Goal: Task Accomplishment & Management: Manage account settings

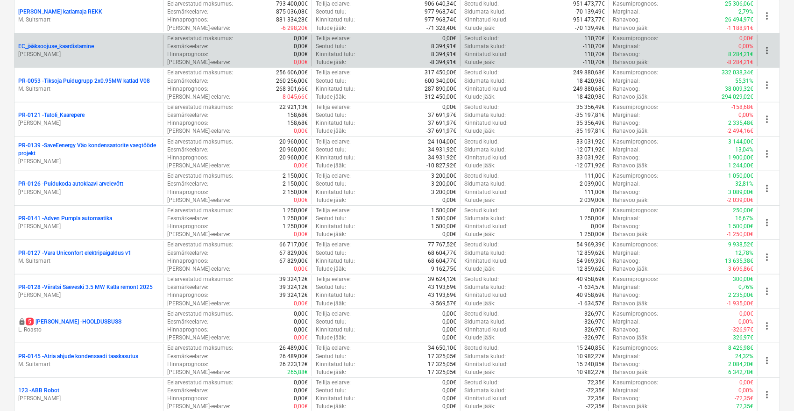
scroll to position [156, 0]
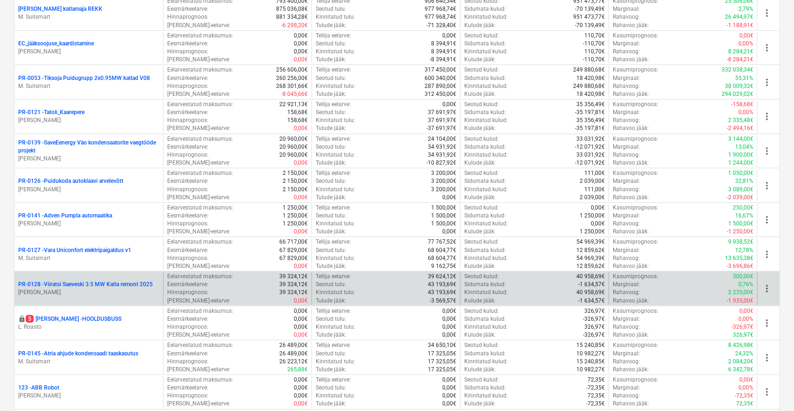
click at [95, 282] on p "PR-0128 - Viiratsi Saeveski 3.5 MW Katla remont 2025" at bounding box center [85, 284] width 135 height 8
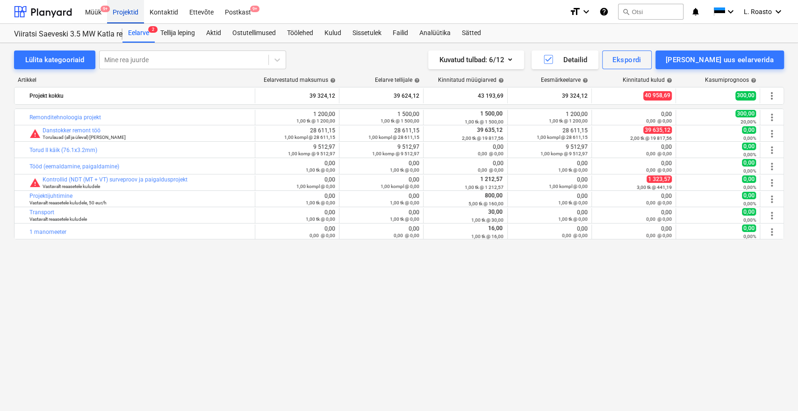
drag, startPoint x: 122, startPoint y: 15, endPoint x: 127, endPoint y: 16, distance: 4.8
click at [123, 15] on div "Projektid" at bounding box center [125, 12] width 37 height 24
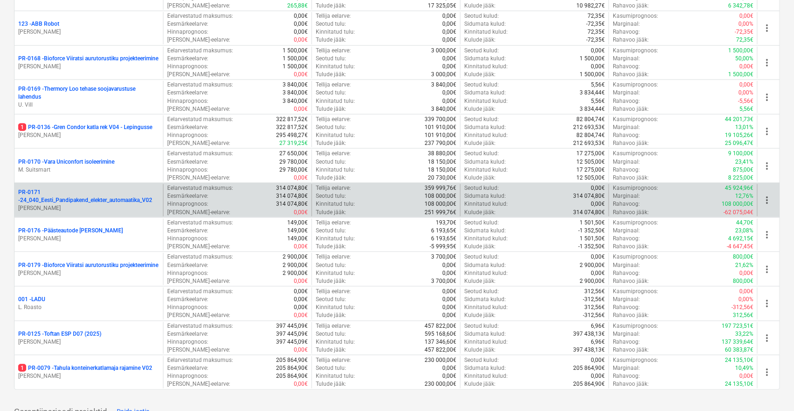
scroll to position [467, 0]
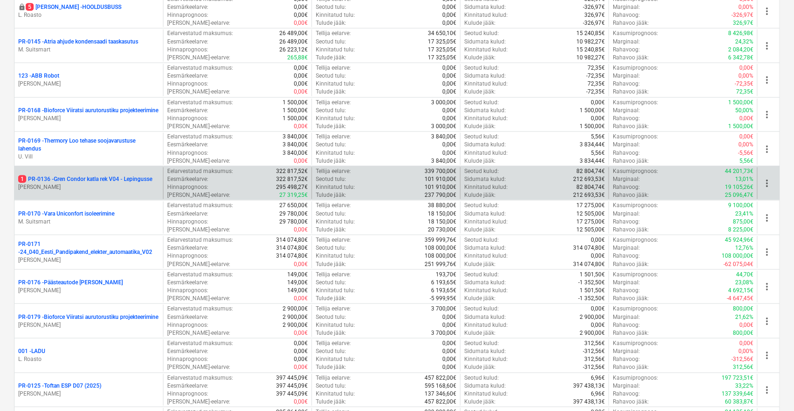
click at [103, 178] on p "1 PR-0136 - Gren Condor katla rek V04 - Lepingusse" at bounding box center [85, 179] width 134 height 8
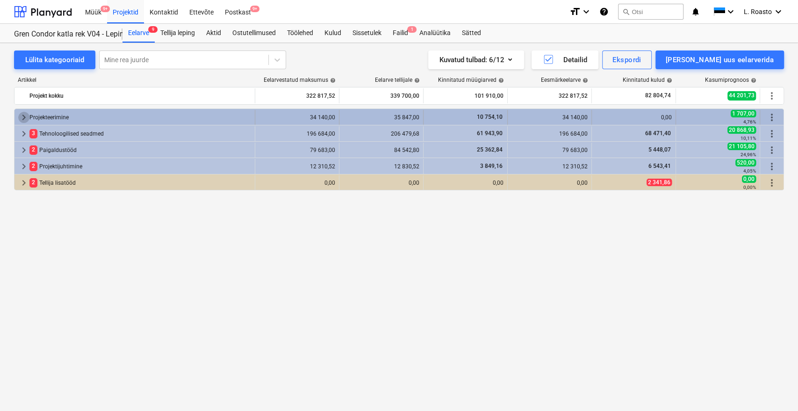
click at [23, 118] on span "keyboard_arrow_right" at bounding box center [23, 117] width 11 height 11
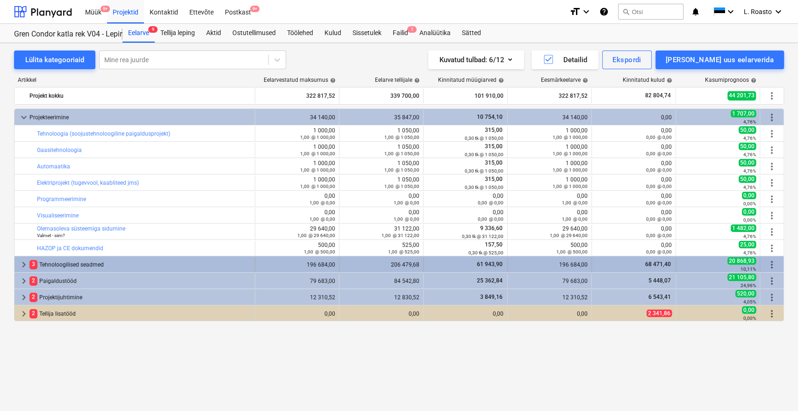
click at [23, 265] on span "keyboard_arrow_right" at bounding box center [23, 264] width 11 height 11
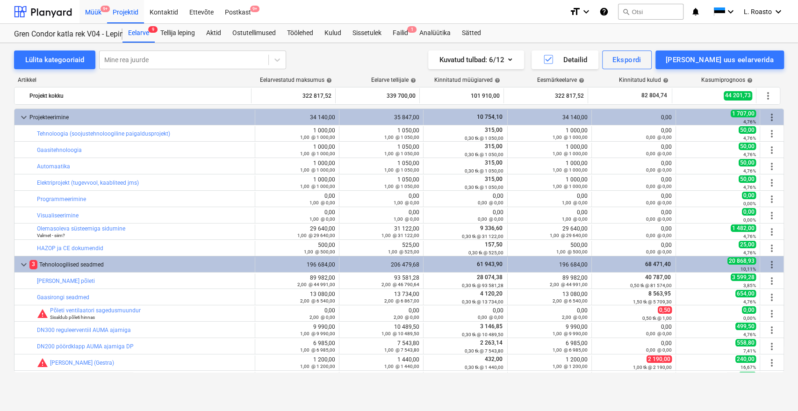
click at [91, 13] on div "Müük 9+" at bounding box center [93, 12] width 28 height 24
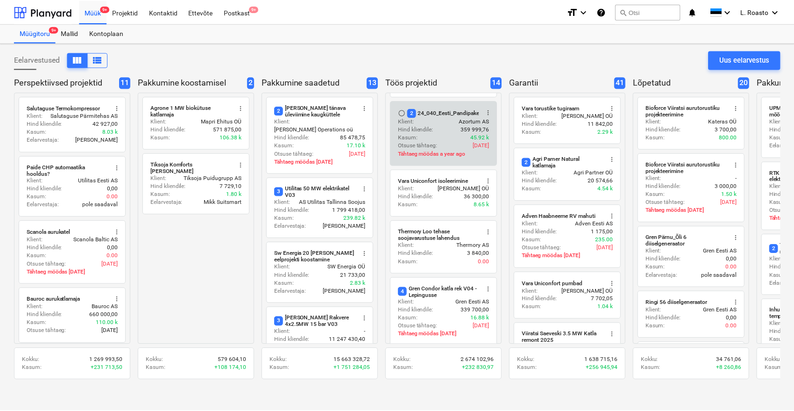
scroll to position [207, 0]
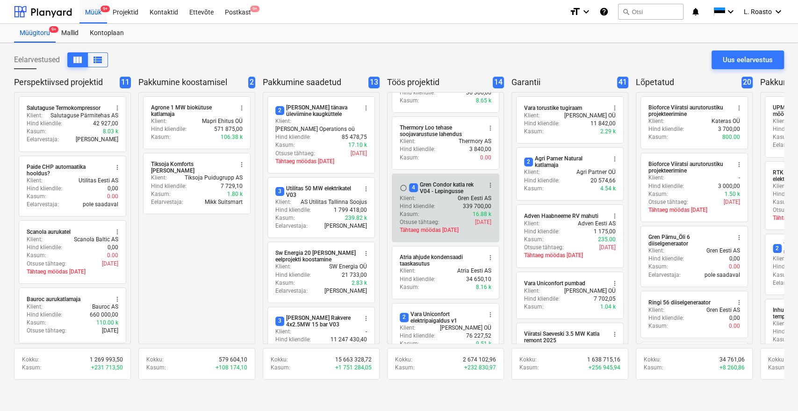
click at [439, 203] on div "Hind kliendile : 339 700,00" at bounding box center [446, 206] width 92 height 8
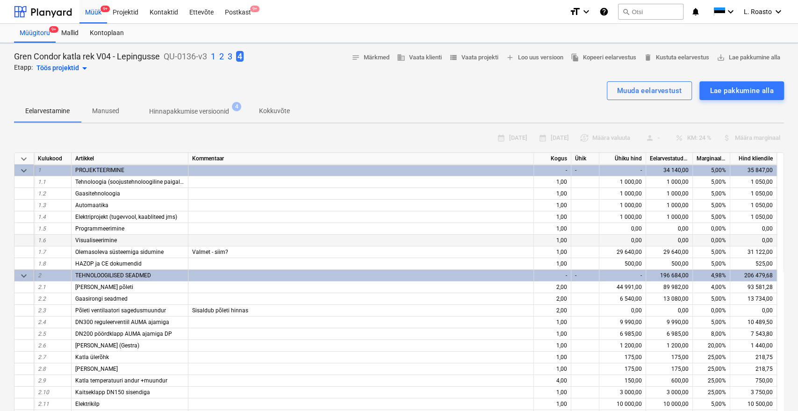
type textarea "x"
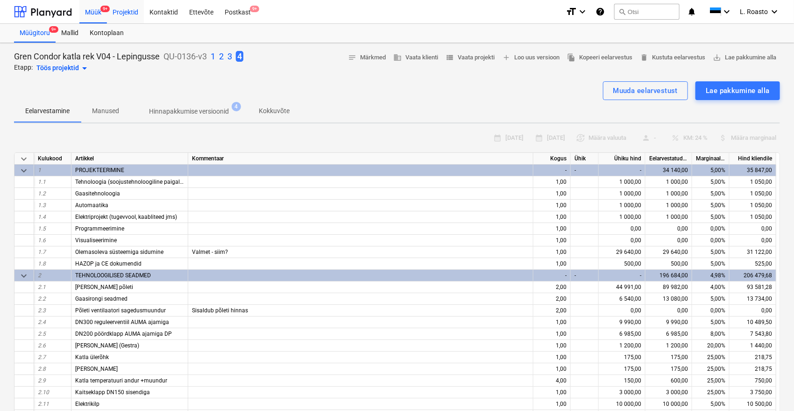
click at [130, 13] on div "Projektid" at bounding box center [125, 12] width 37 height 24
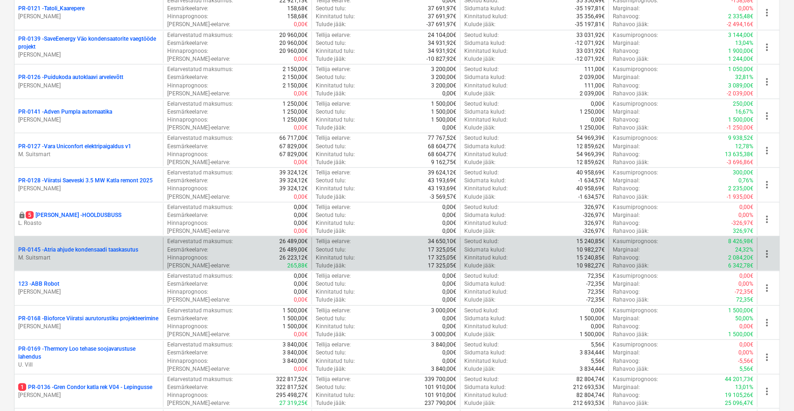
scroll to position [311, 0]
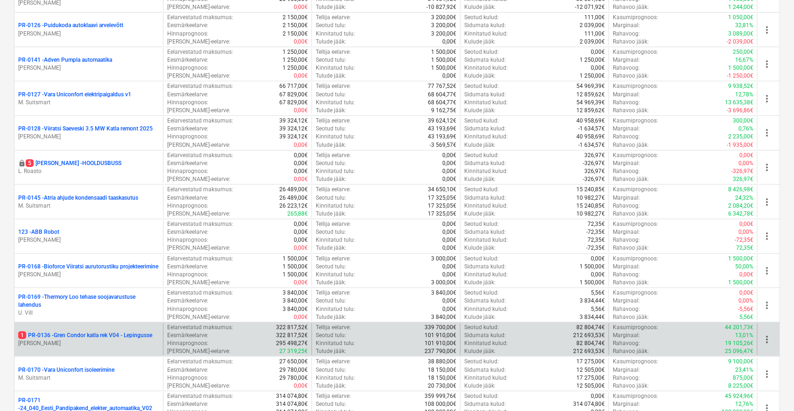
click at [112, 338] on p "1 PR-0136 - Gren Condor katla rek V04 - Lepingusse" at bounding box center [85, 335] width 134 height 8
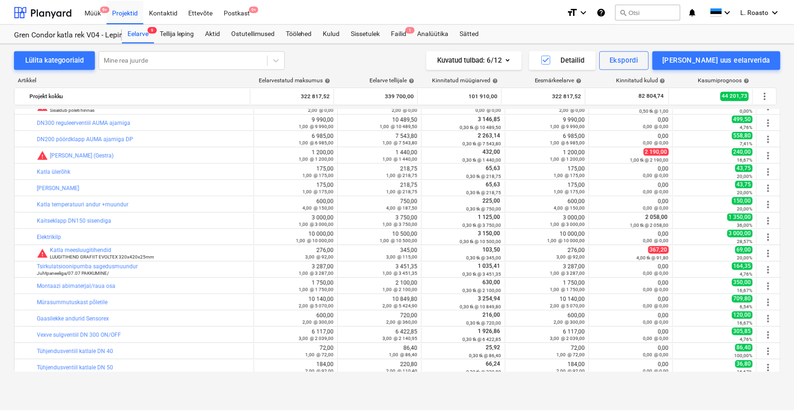
scroll to position [259, 0]
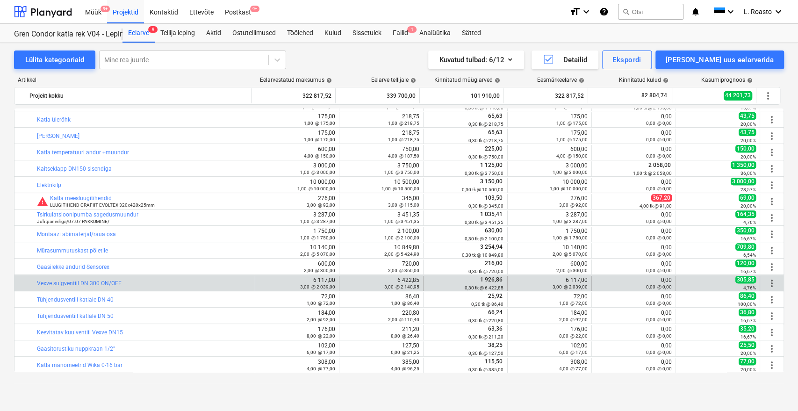
click at [490, 279] on span "1 926,86" at bounding box center [491, 279] width 24 height 7
click at [100, 281] on link "Vexve sulgventiil DN 300 ON/OFF" at bounding box center [79, 283] width 85 height 7
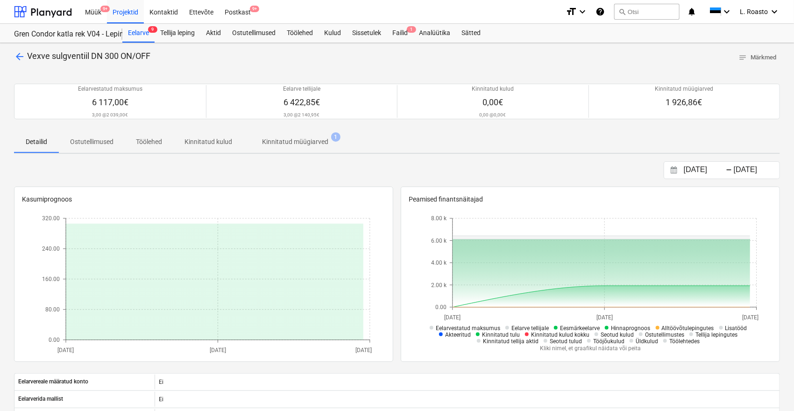
scroll to position [104, 0]
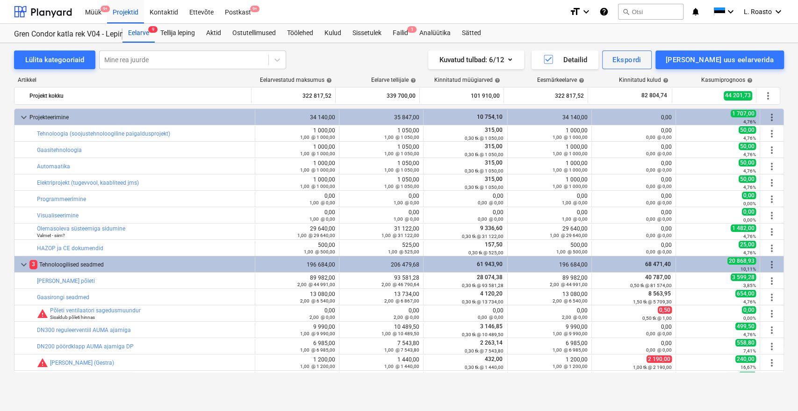
scroll to position [259, 0]
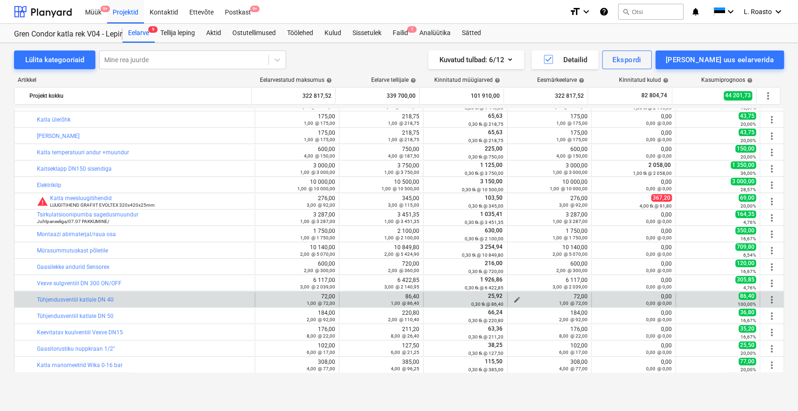
click at [514, 298] on span "edit" at bounding box center [516, 299] width 7 height 7
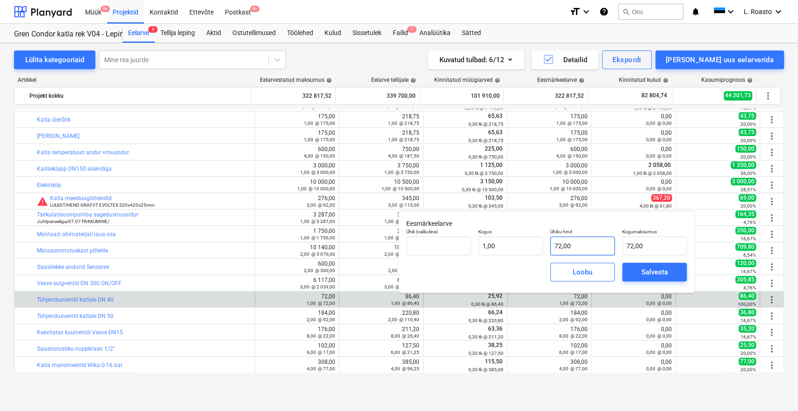
type input "72"
drag, startPoint x: 579, startPoint y: 246, endPoint x: 546, endPoint y: 242, distance: 32.5
click at [546, 242] on div "Ühiku hind 72" at bounding box center [582, 242] width 72 height 34
click at [529, 245] on input "1,00" at bounding box center [510, 245] width 64 height 19
type input "1"
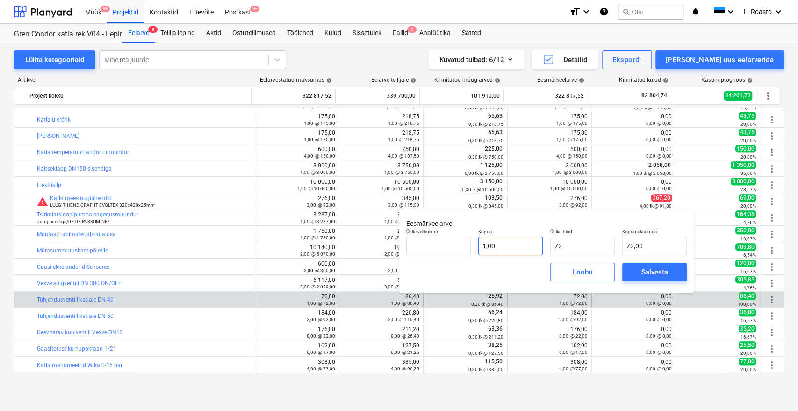
type input "72,00"
drag, startPoint x: 508, startPoint y: 243, endPoint x: 472, endPoint y: 239, distance: 36.6
click at [472, 239] on div "Ühik (valikuline) Kogus 1 Ühiku hind 72,00 Kogumaksumus 72,00" at bounding box center [546, 242] width 288 height 34
type input "0"
type input "0,00"
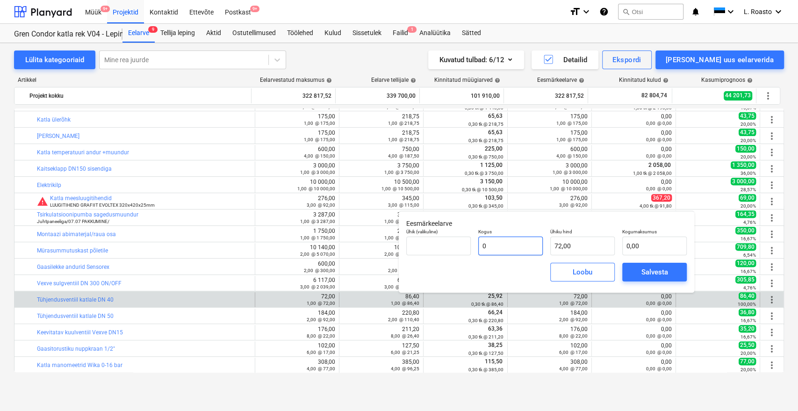
type input "0"
click at [653, 274] on div "Salvesta" at bounding box center [654, 272] width 27 height 12
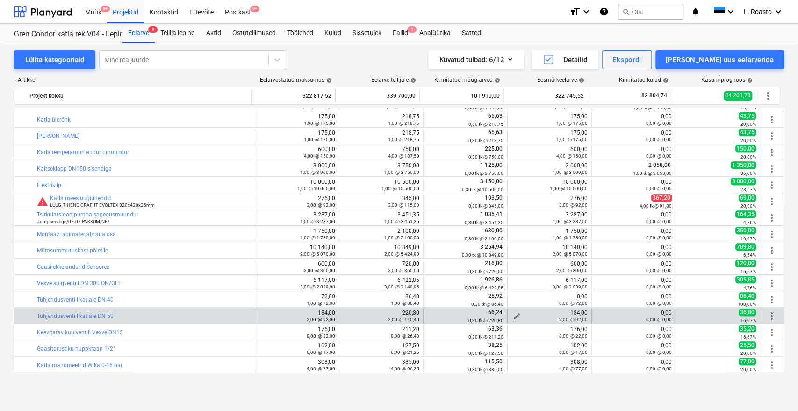
click at [514, 316] on div "2,00 @ 92,00" at bounding box center [549, 319] width 76 height 7
click at [511, 316] on div "2,00 @ 92,00" at bounding box center [549, 319] width 76 height 7
click at [515, 317] on div "2,00 @ 92,00" at bounding box center [549, 319] width 76 height 7
click at [539, 319] on div "2,00 @ 92,00" at bounding box center [549, 319] width 76 height 7
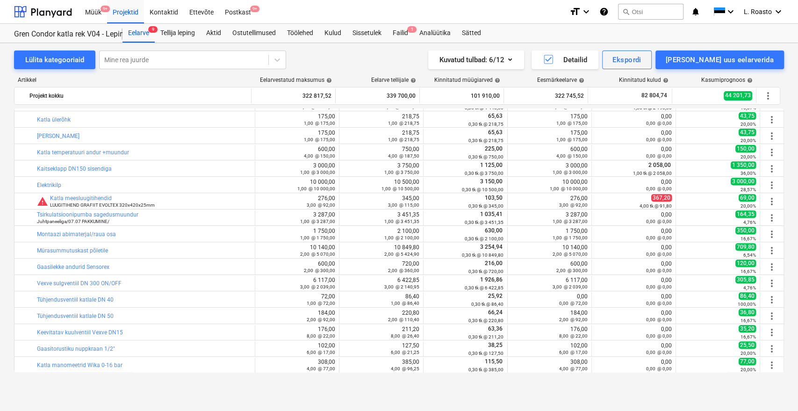
scroll to position [311, 0]
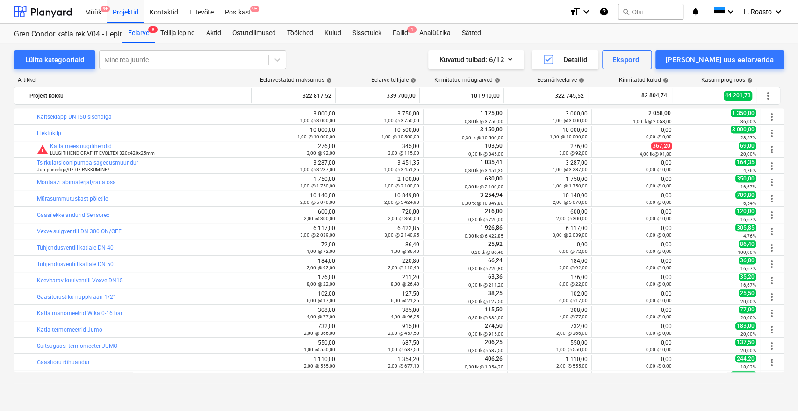
click at [513, 264] on div "2,00 @ 92,00" at bounding box center [549, 267] width 76 height 7
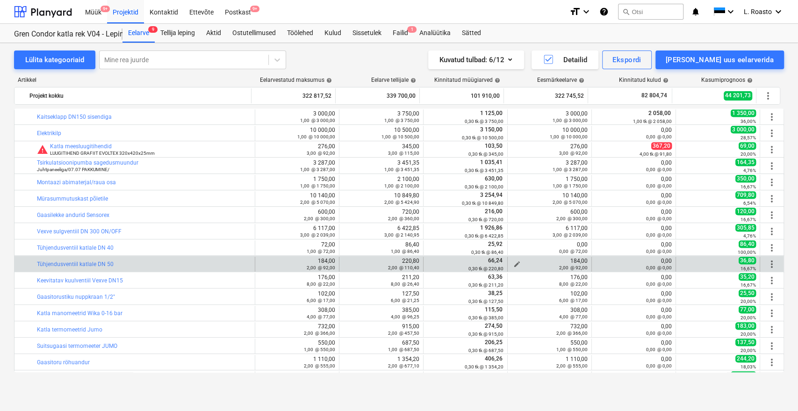
click at [512, 264] on div "2,00 @ 92,00" at bounding box center [549, 267] width 76 height 7
click at [513, 262] on span "edit" at bounding box center [516, 263] width 7 height 7
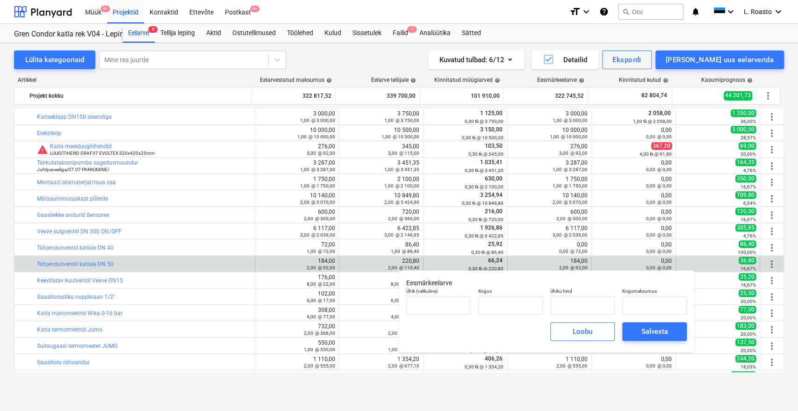
type input "2,00"
type input "92,00"
type input "184,00"
type input "2"
click at [486, 300] on input "2" at bounding box center [510, 305] width 64 height 19
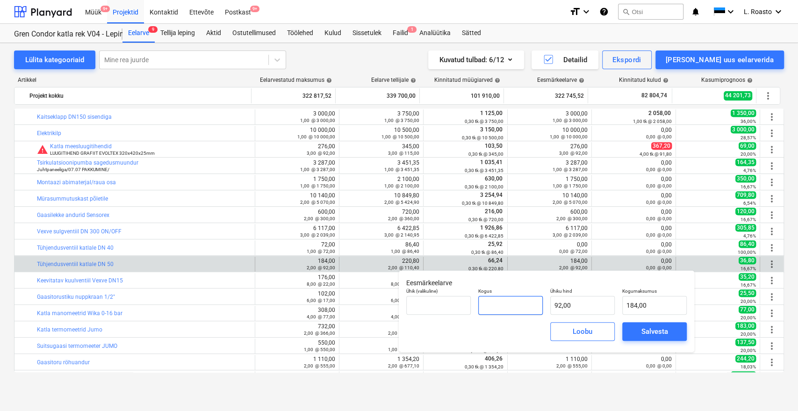
type input "0,00"
type input "1"
type input "92,00"
type input "1,00"
click at [658, 335] on div "Salvesta" at bounding box center [654, 331] width 27 height 12
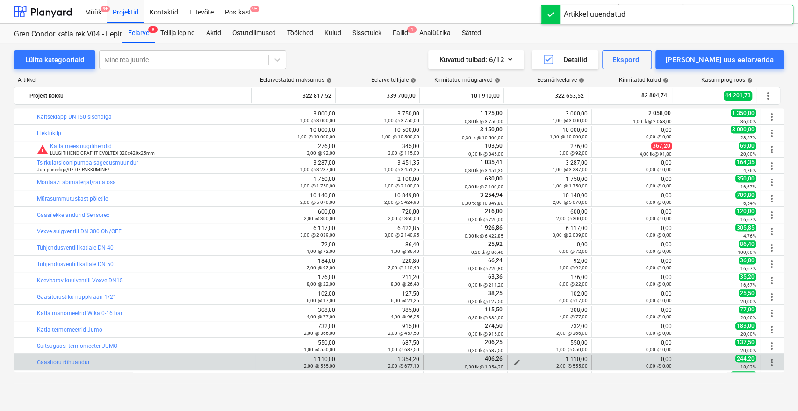
scroll to position [363, 0]
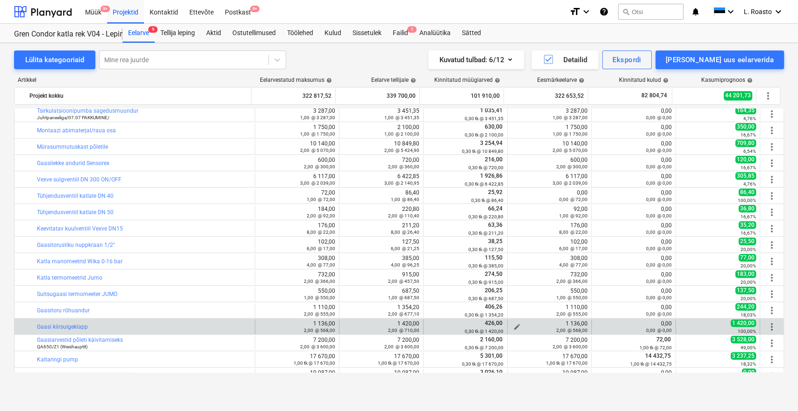
click at [513, 325] on span "edit" at bounding box center [516, 326] width 7 height 7
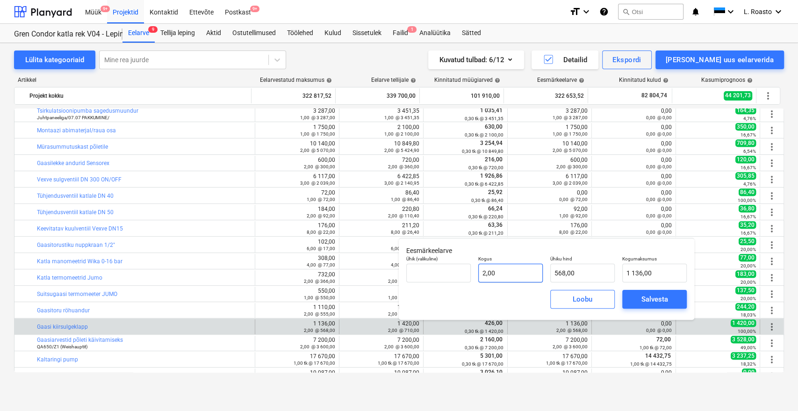
type input "2"
click at [510, 270] on input "2" at bounding box center [510, 273] width 64 height 19
type input "0,00"
type input "0"
click at [651, 299] on div "Salvesta" at bounding box center [654, 299] width 27 height 12
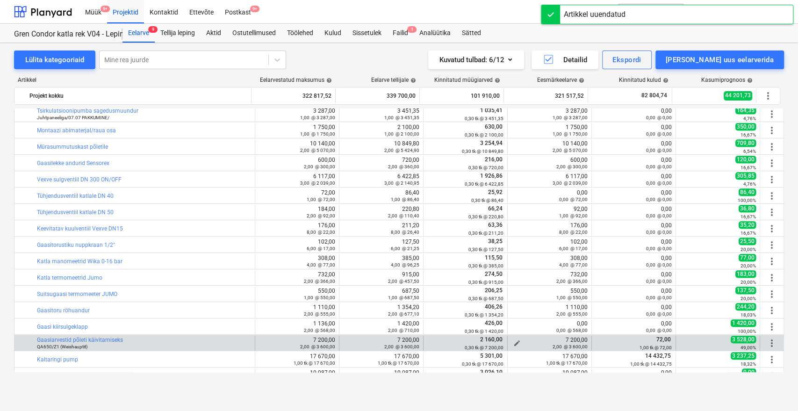
scroll to position [415, 0]
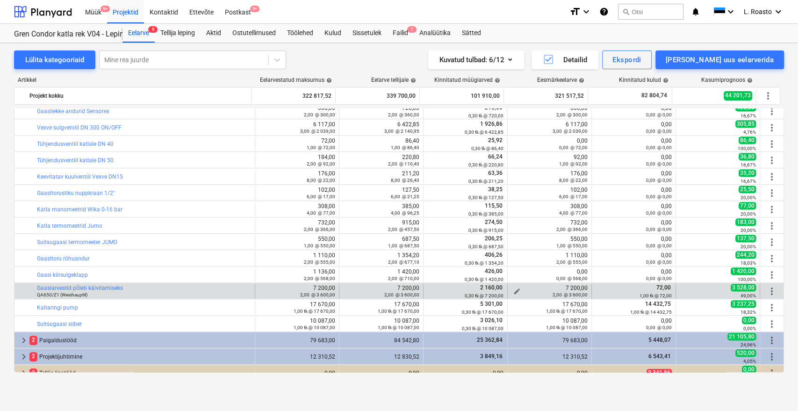
click at [513, 291] on div "2,00 @ 3 600,00" at bounding box center [549, 294] width 76 height 7
click at [514, 289] on span "edit" at bounding box center [516, 290] width 7 height 7
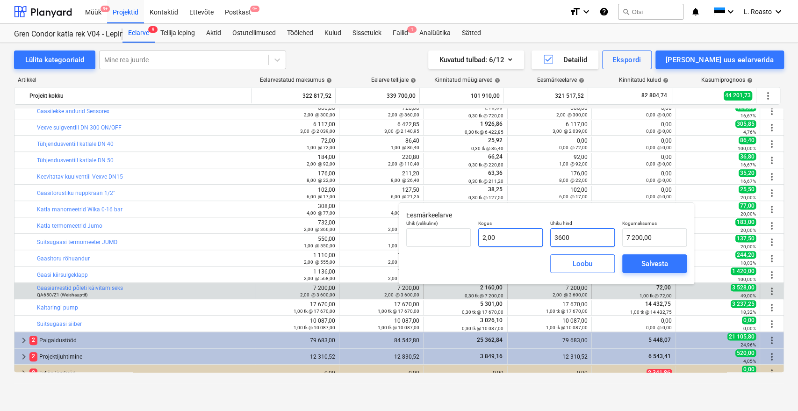
drag, startPoint x: 574, startPoint y: 238, endPoint x: 538, endPoint y: 229, distance: 37.1
click at [538, 229] on div "Ühik (valikuline) Kogus 2,00 Ühiku hind 3600 Kogumaksumus 7 200,00" at bounding box center [546, 233] width 288 height 34
type input "1"
type input "2,00"
type input "17"
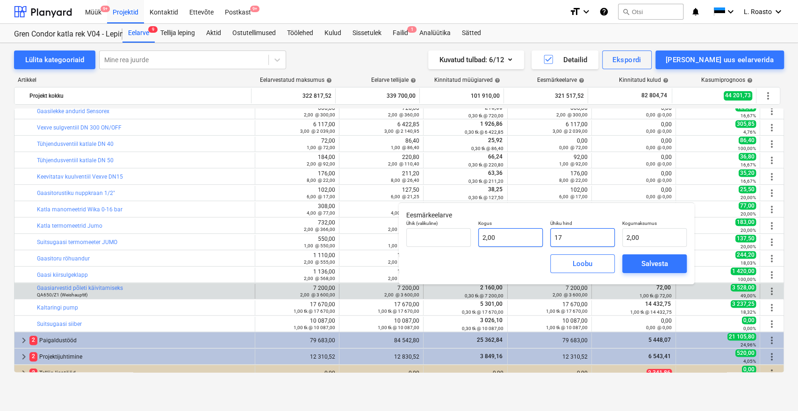
type input "34,00"
type input "170"
type input "340,00"
type input "1700"
type input "3 400,00"
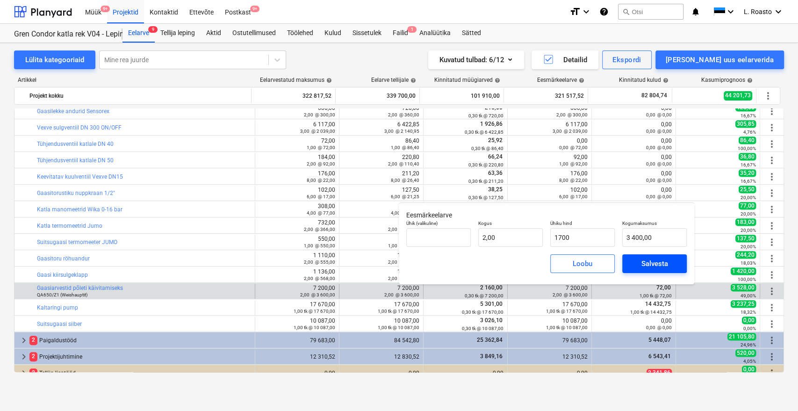
type input "1 700,00"
click at [657, 261] on div "Salvesta" at bounding box center [654, 264] width 27 height 12
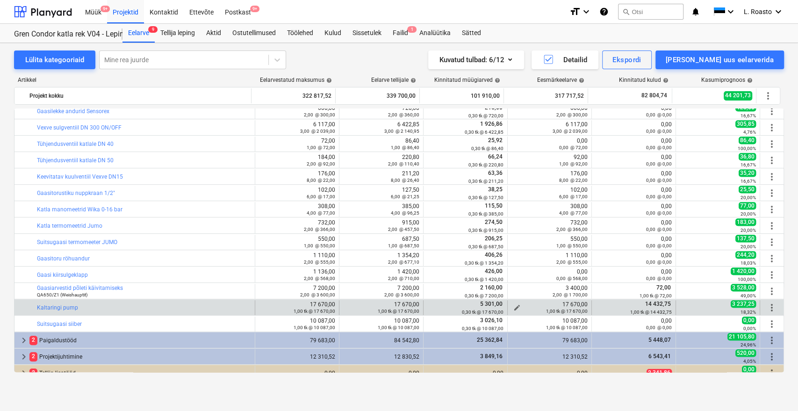
click at [513, 306] on span "edit" at bounding box center [516, 307] width 7 height 7
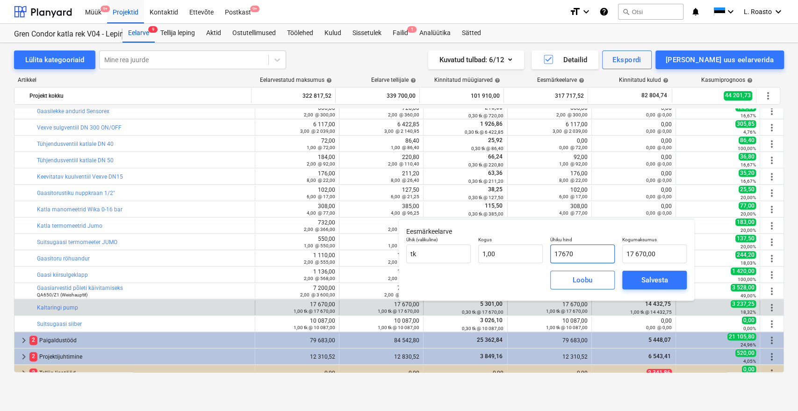
drag, startPoint x: 589, startPoint y: 254, endPoint x: 550, endPoint y: 252, distance: 38.8
click at [550, 252] on input "17670" at bounding box center [582, 253] width 64 height 19
type input "1"
type input "1,00"
type input "14"
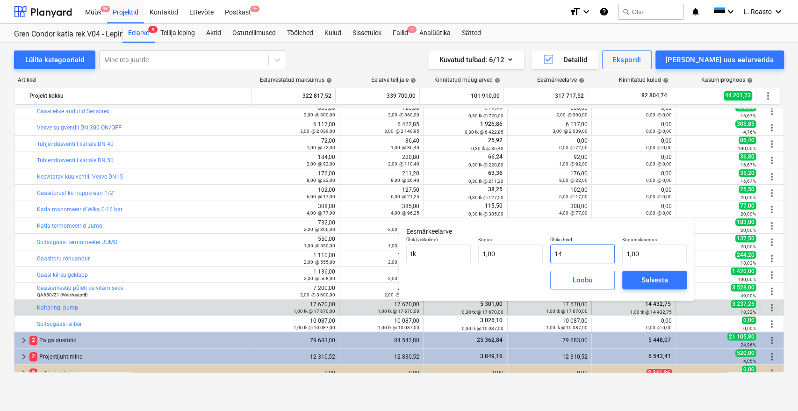
type input "14,00"
type input "143"
type input "143,00"
type input "1432"
type input "1 432,00"
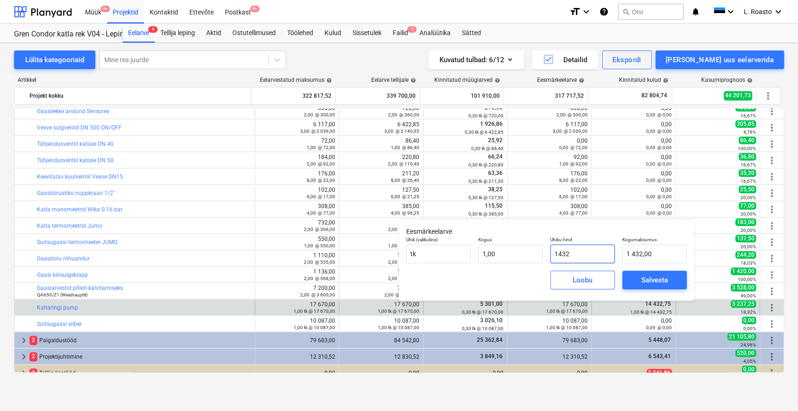
type input "143"
type input "143,00"
type input "14"
type input "14,00"
type input "144"
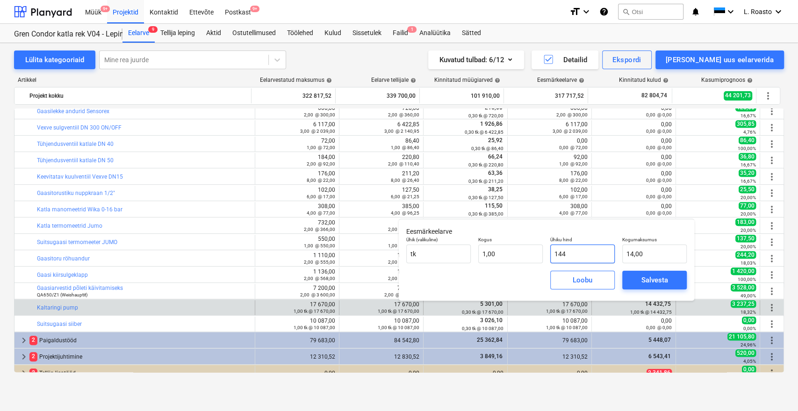
type input "144,00"
type input "1443"
type input "1 443,00"
type input "14432"
type input "14 432,00"
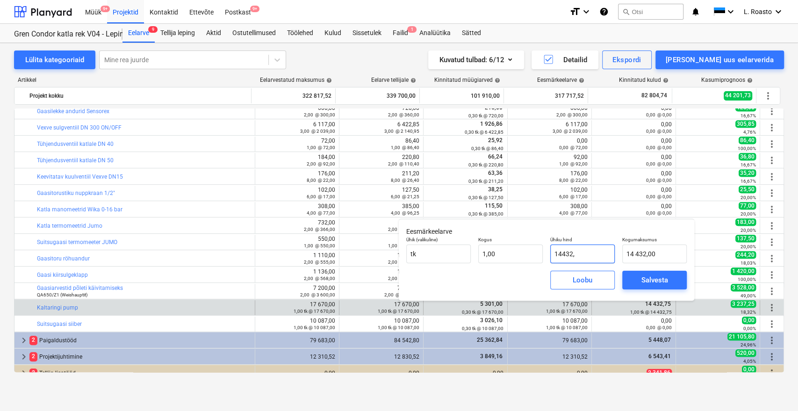
type input "14432,7"
type input "14 432,70"
type input "14432,75"
type input "14 432,75"
click at [658, 280] on div "Salvesta" at bounding box center [654, 280] width 27 height 12
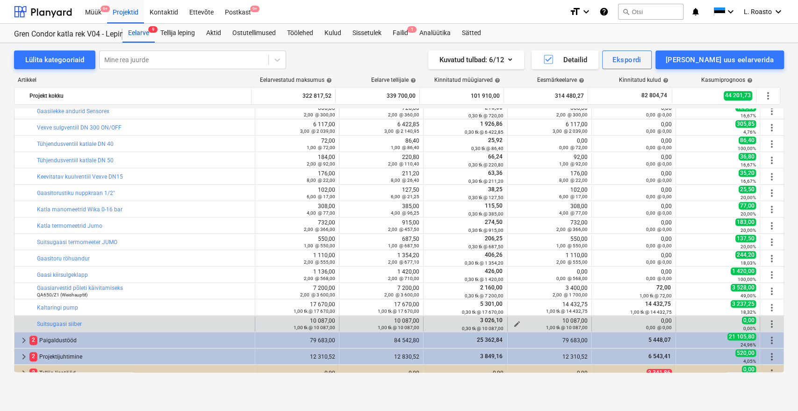
click at [514, 322] on span "edit" at bounding box center [516, 323] width 7 height 7
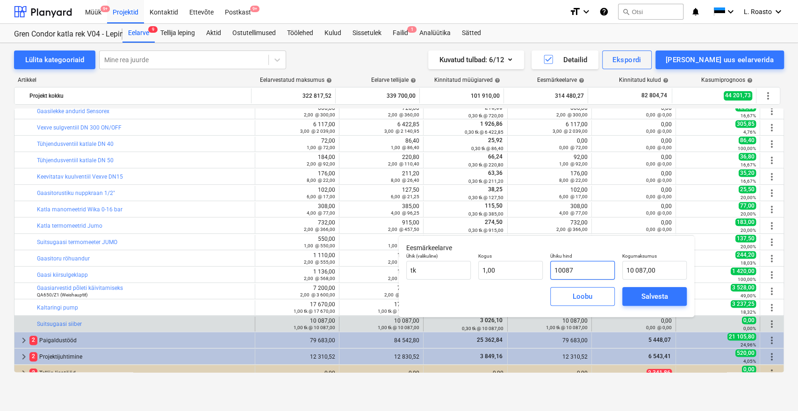
drag, startPoint x: 587, startPoint y: 269, endPoint x: 546, endPoint y: 268, distance: 40.7
click at [546, 268] on div "Ühiku hind 10087" at bounding box center [582, 266] width 72 height 34
type input "7"
type input "7,00"
type input "70"
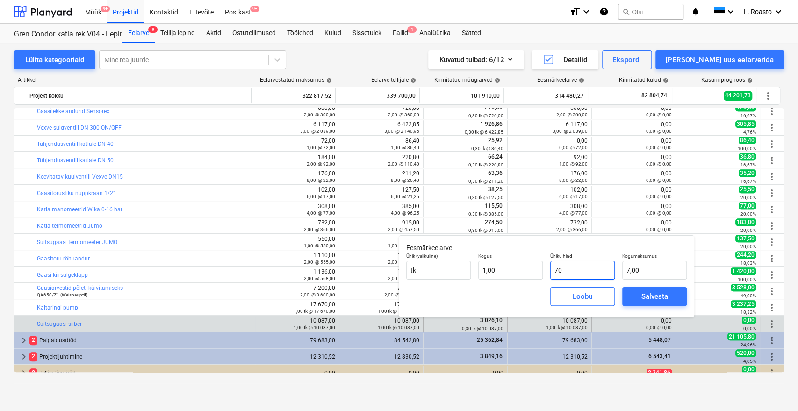
type input "70,00"
type input "700"
type input "700,00"
type input "7000"
type input "7 000,00"
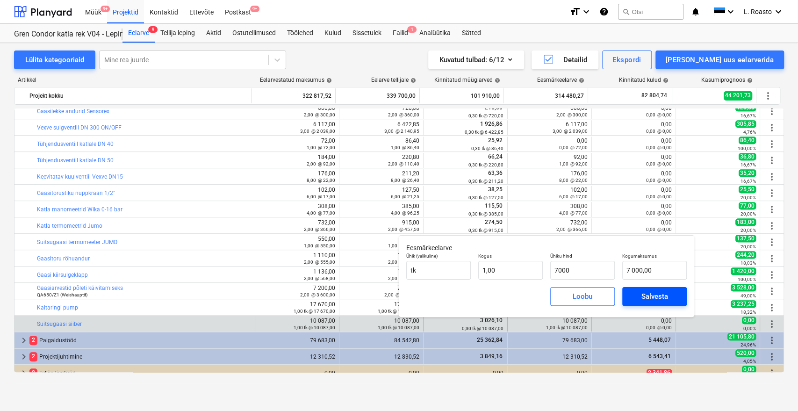
click at [653, 295] on div "Salvesta" at bounding box center [654, 296] width 27 height 12
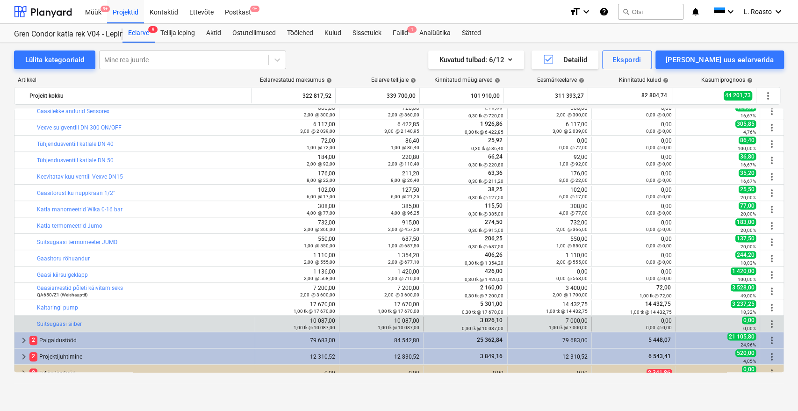
scroll to position [423, 0]
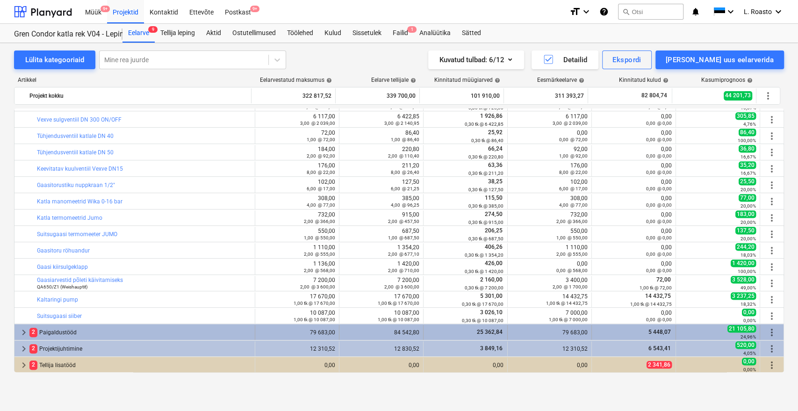
click at [22, 332] on span "keyboard_arrow_right" at bounding box center [23, 332] width 11 height 11
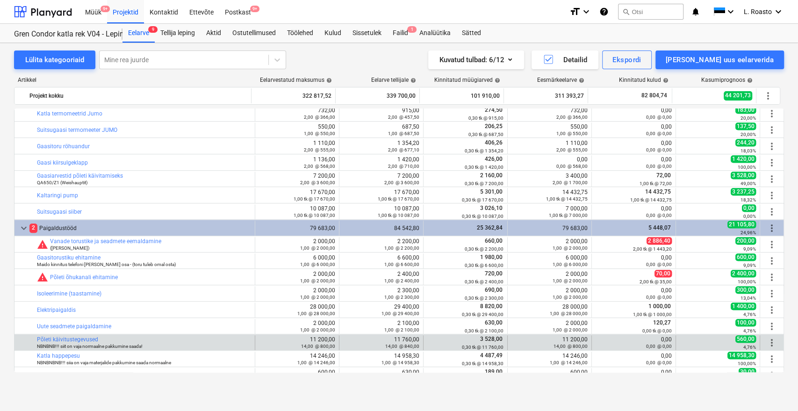
scroll to position [579, 0]
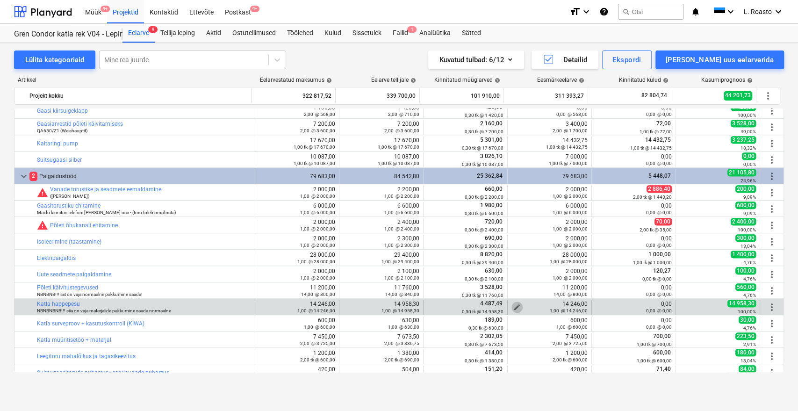
click at [515, 306] on span "edit" at bounding box center [516, 306] width 7 height 7
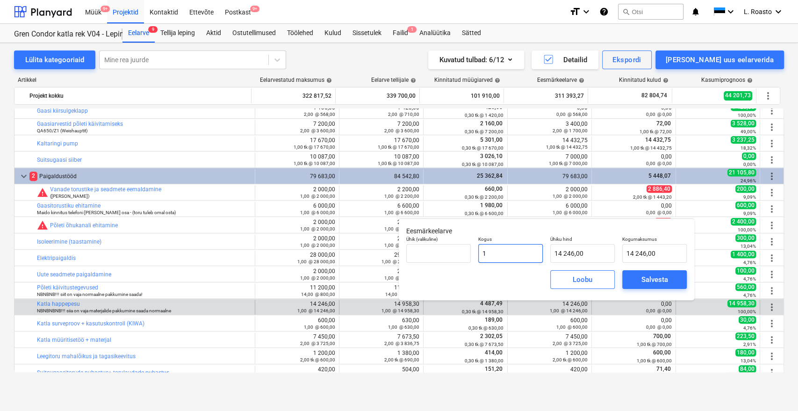
drag, startPoint x: 508, startPoint y: 247, endPoint x: 479, endPoint y: 247, distance: 28.5
click at [479, 247] on input "1" at bounding box center [510, 253] width 64 height 19
type input "0"
type input "0,00"
click at [660, 281] on div "Salvesta" at bounding box center [654, 279] width 27 height 12
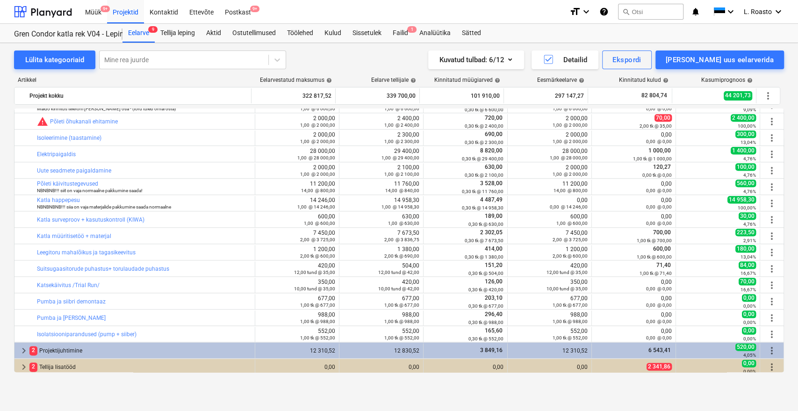
scroll to position [685, 0]
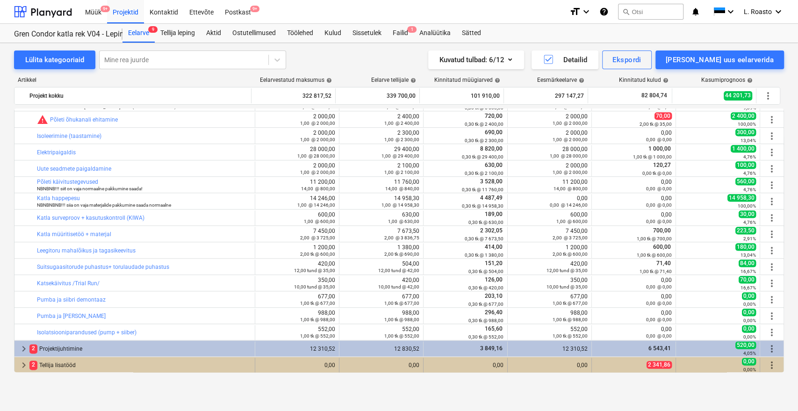
click at [23, 364] on span "keyboard_arrow_right" at bounding box center [23, 364] width 11 height 11
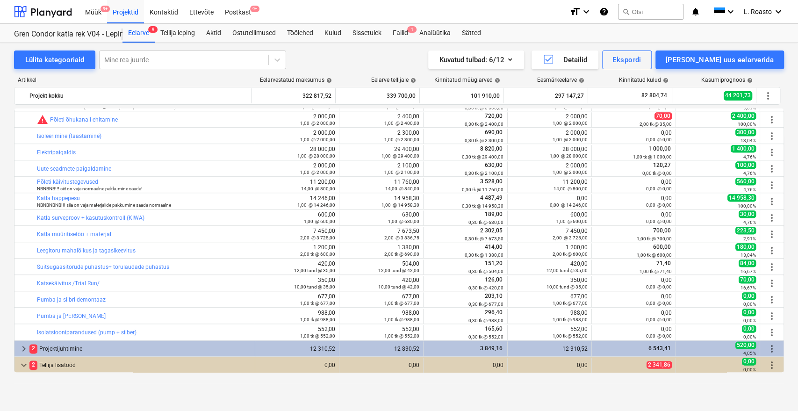
scroll to position [718, 0]
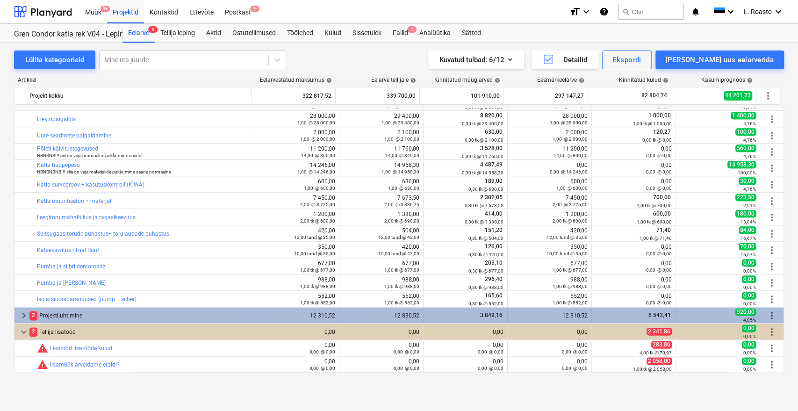
click at [26, 315] on span "keyboard_arrow_right" at bounding box center [23, 315] width 11 height 11
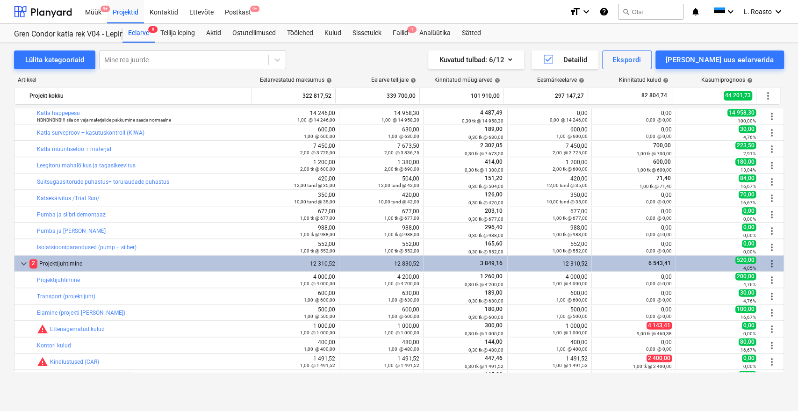
scroll to position [881, 0]
